Goal: Check status: Check status

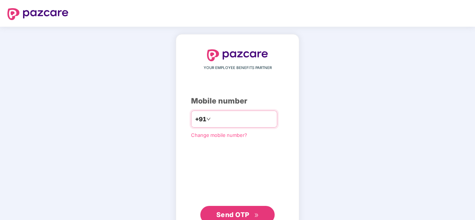
type input "**********"
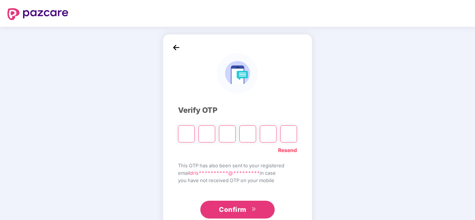
type input "*"
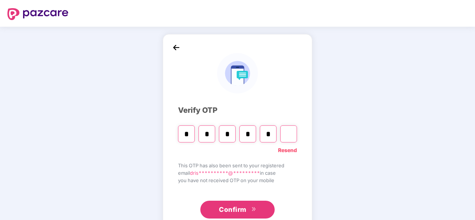
type input "*"
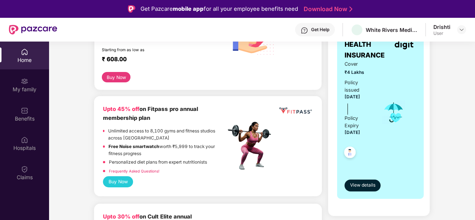
scroll to position [149, 0]
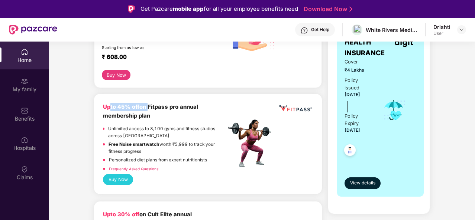
drag, startPoint x: 111, startPoint y: 109, endPoint x: 147, endPoint y: 109, distance: 36.4
click at [148, 107] on b "Upto 45% off on Fitpass pro annual membership plan" at bounding box center [150, 111] width 95 height 15
click at [145, 123] on div "Upto 45% off on Fitpass pro annual membership plan Unlimited access to 8,100 gy…" at bounding box center [164, 138] width 123 height 71
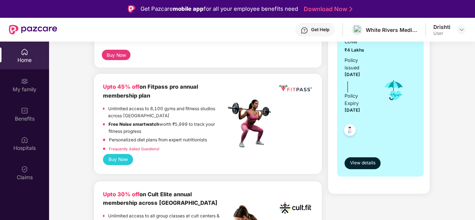
scroll to position [186, 0]
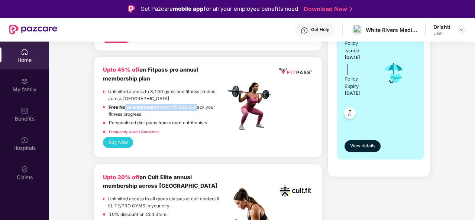
drag, startPoint x: 124, startPoint y: 108, endPoint x: 196, endPoint y: 110, distance: 71.7
click at [196, 110] on p "Free Noise smartwatch worth ₹5,999 to track your fitness progress" at bounding box center [166, 111] width 117 height 14
click at [197, 111] on p "Free Noise smartwatch worth ₹5,999 to track your fitness progress" at bounding box center [166, 111] width 117 height 14
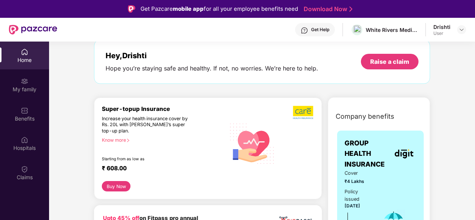
scroll to position [0, 0]
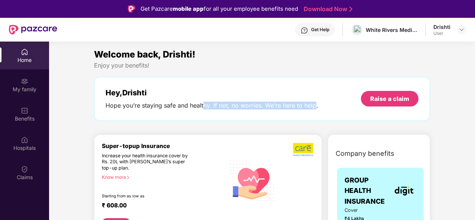
drag, startPoint x: 204, startPoint y: 101, endPoint x: 314, endPoint y: 100, distance: 109.2
click at [314, 100] on div "Hey, Drishti Hope you’re staying safe and healthy. If not, no worries. We’re he…" at bounding box center [212, 98] width 213 height 21
click at [314, 101] on div "Hey, Drishti Hope you’re staying safe and healthy. If not, no worries. We’re he…" at bounding box center [212, 98] width 213 height 21
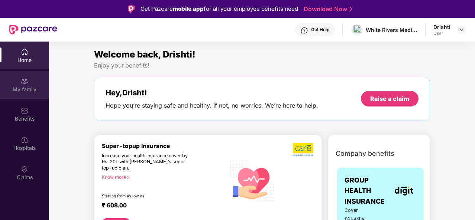
click at [24, 83] on img at bounding box center [24, 81] width 7 height 7
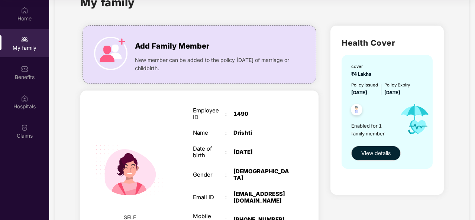
scroll to position [37, 0]
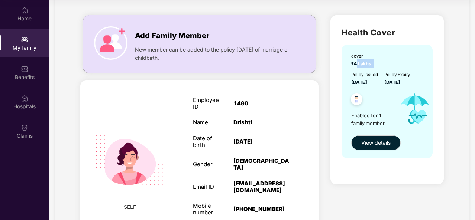
drag, startPoint x: 355, startPoint y: 63, endPoint x: 375, endPoint y: 61, distance: 19.9
click at [375, 61] on div "cover ₹4 Lakhs" at bounding box center [387, 60] width 73 height 15
click at [384, 63] on div "cover ₹4 Lakhs" at bounding box center [387, 60] width 73 height 15
drag, startPoint x: 353, startPoint y: 84, endPoint x: 419, endPoint y: 80, distance: 66.6
click at [419, 80] on div "Policy issued [DATE] Policy Expiry [DATE]" at bounding box center [387, 78] width 73 height 15
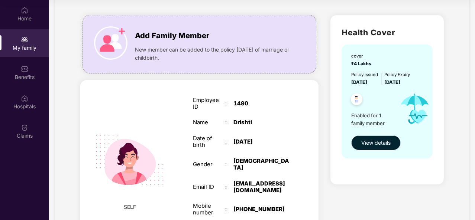
click at [419, 80] on div "Policy issued [DATE] Policy Expiry [DATE]" at bounding box center [387, 78] width 73 height 15
click at [184, 32] on span "Add Family Member" at bounding box center [172, 36] width 74 height 12
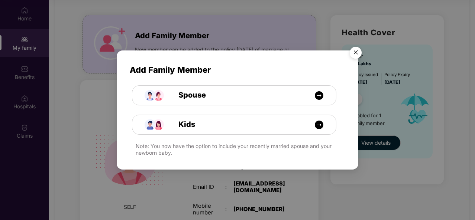
click at [354, 49] on img "Close" at bounding box center [355, 53] width 21 height 21
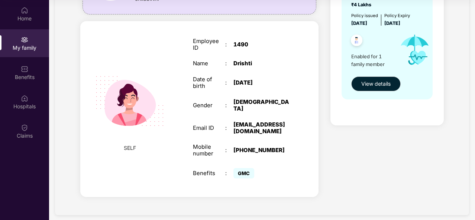
scroll to position [22, 0]
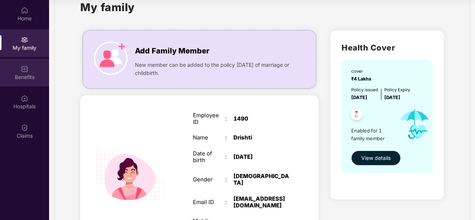
click at [30, 83] on div "Benefits" at bounding box center [24, 73] width 49 height 28
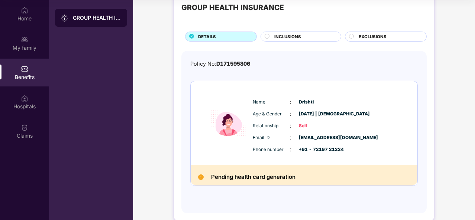
scroll to position [33, 0]
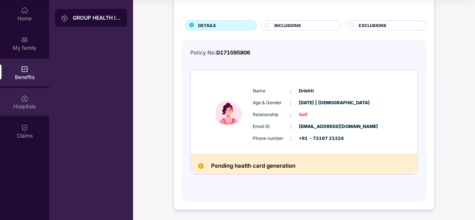
click at [24, 107] on div "Hospitals" at bounding box center [24, 106] width 49 height 7
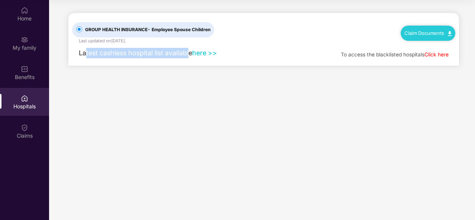
drag, startPoint x: 96, startPoint y: 52, endPoint x: 204, endPoint y: 56, distance: 108.2
click at [203, 56] on div "Latest cashless hospital list available here >>" at bounding box center [144, 53] width 145 height 10
click at [190, 83] on main "GROUP HEALTH INSURANCE - Employee Spouse Children Last updated on [DATE] . Clai…" at bounding box center [262, 110] width 426 height 220
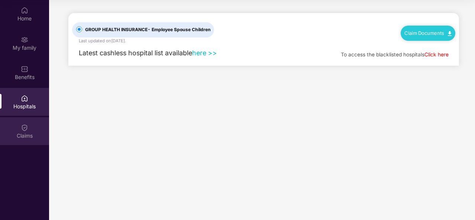
click at [25, 130] on img at bounding box center [24, 127] width 7 height 7
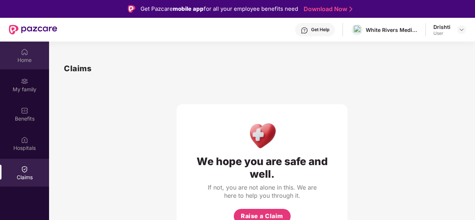
click at [26, 67] on div "Home" at bounding box center [24, 56] width 49 height 28
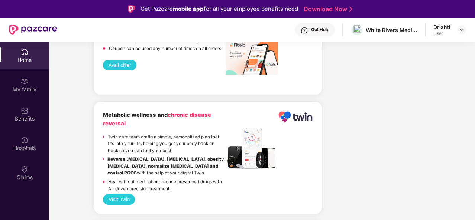
scroll to position [1040, 0]
